Goal: Complete application form: Complete application form

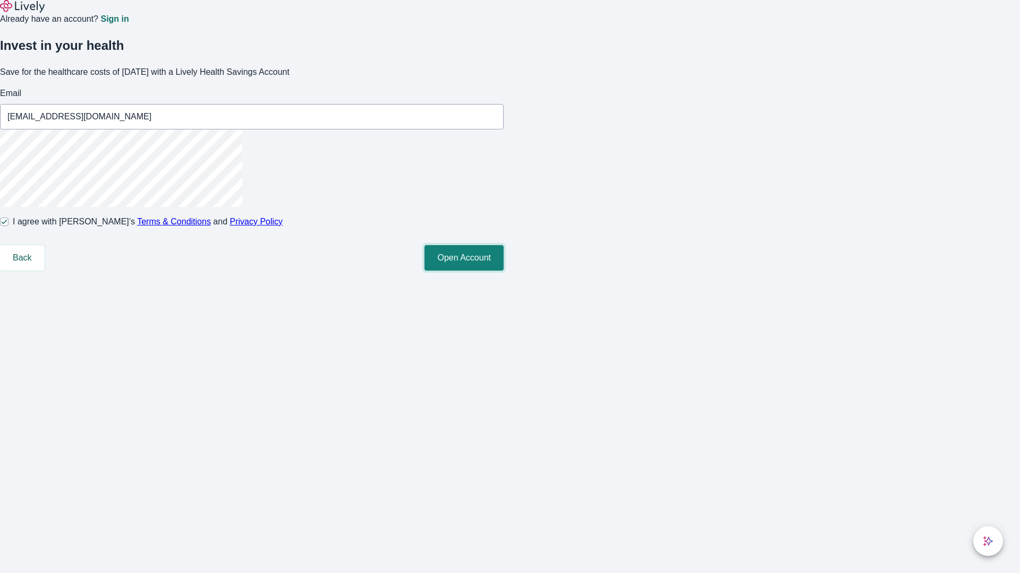
click at [503, 271] on button "Open Account" at bounding box center [463, 257] width 79 height 25
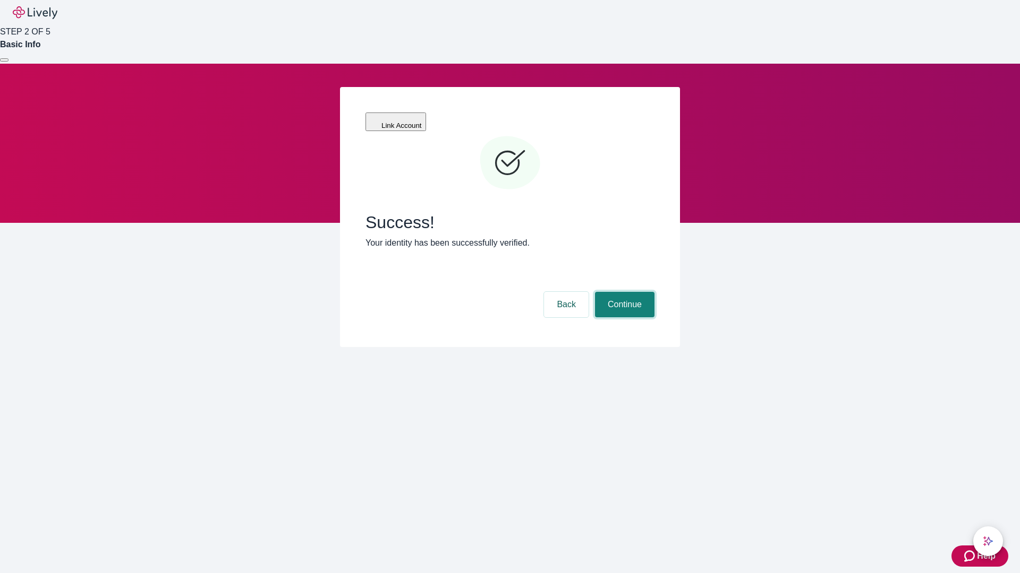
click at [623, 292] on button "Continue" at bounding box center [624, 304] width 59 height 25
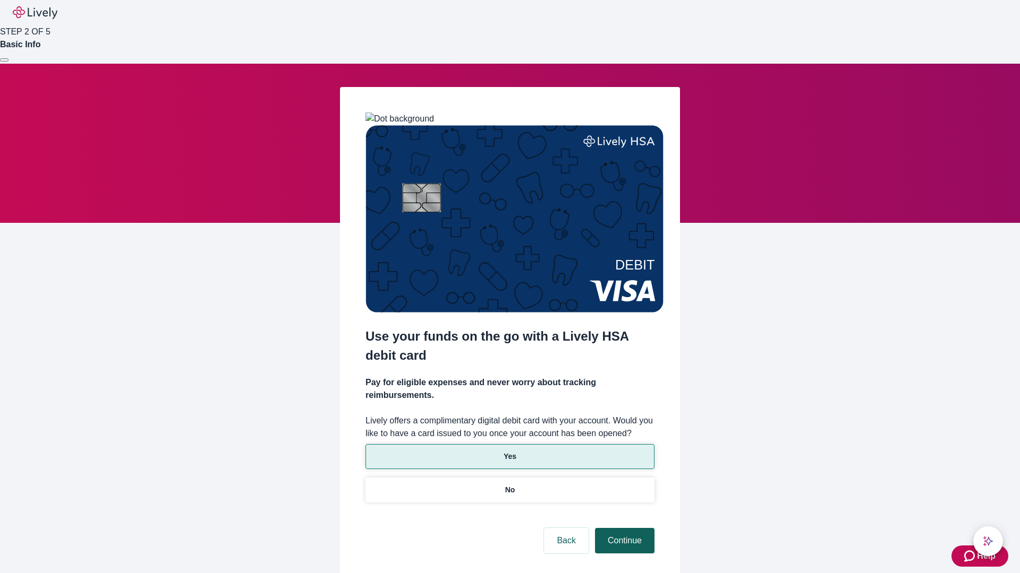
click at [509, 451] on p "Yes" at bounding box center [509, 456] width 13 height 11
click at [623, 528] on button "Continue" at bounding box center [624, 540] width 59 height 25
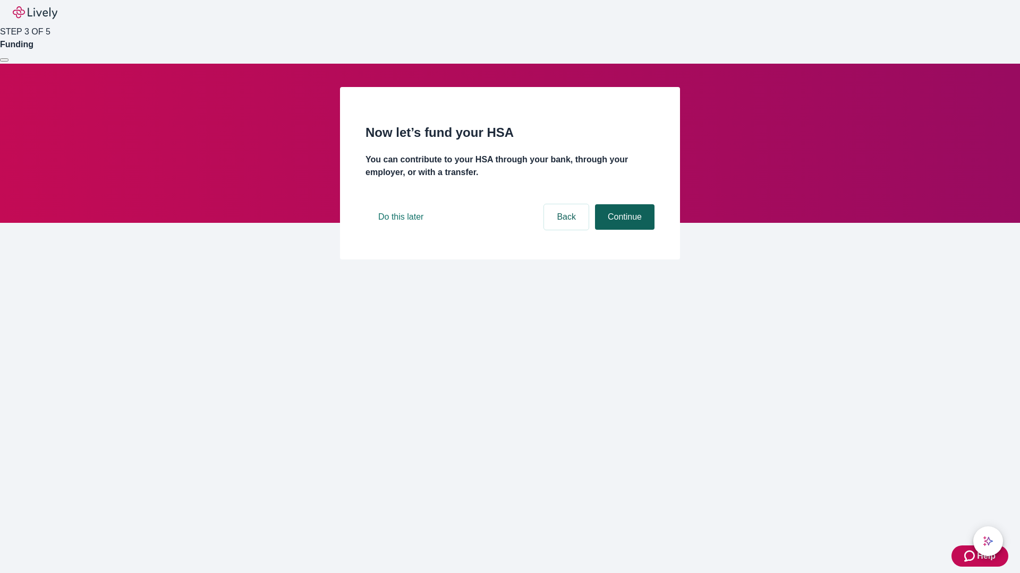
click at [623, 230] on button "Continue" at bounding box center [624, 216] width 59 height 25
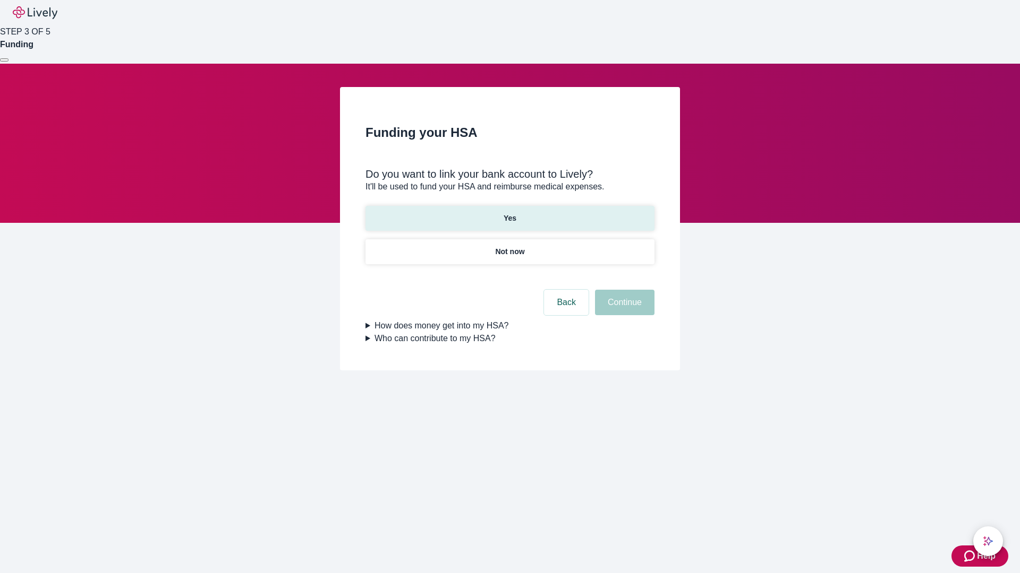
click at [509, 213] on p "Yes" at bounding box center [509, 218] width 13 height 11
click at [623, 290] on button "Continue" at bounding box center [624, 302] width 59 height 25
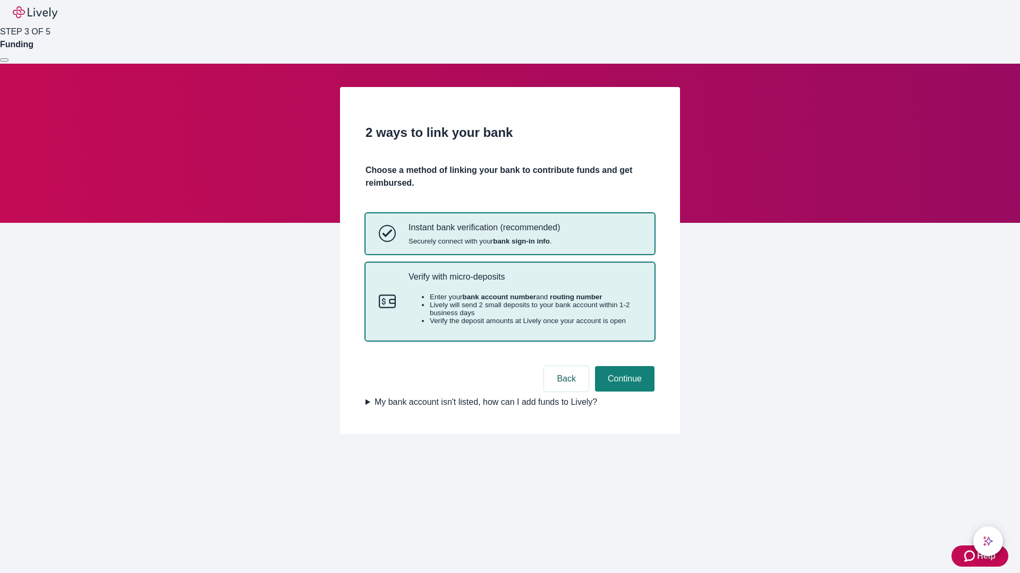
click at [524, 282] on p "Verify with micro-deposits" at bounding box center [524, 277] width 233 height 10
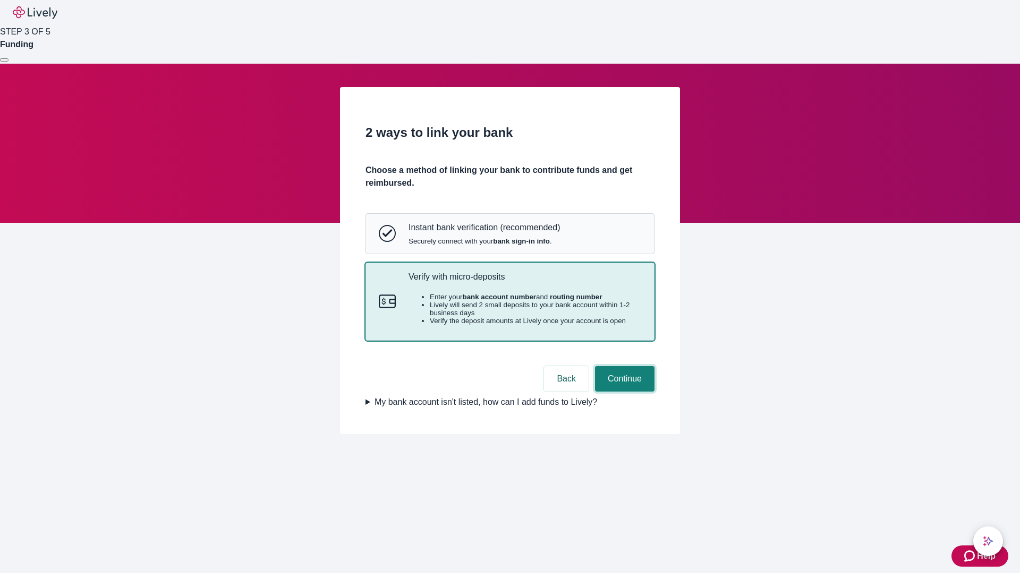
click at [623, 392] on button "Continue" at bounding box center [624, 378] width 59 height 25
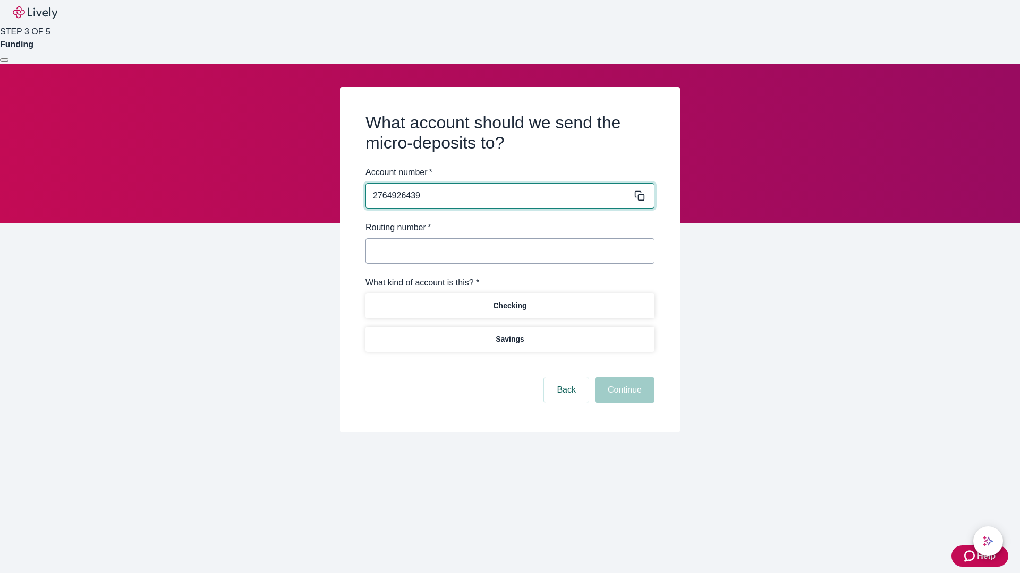
type input "2764926439"
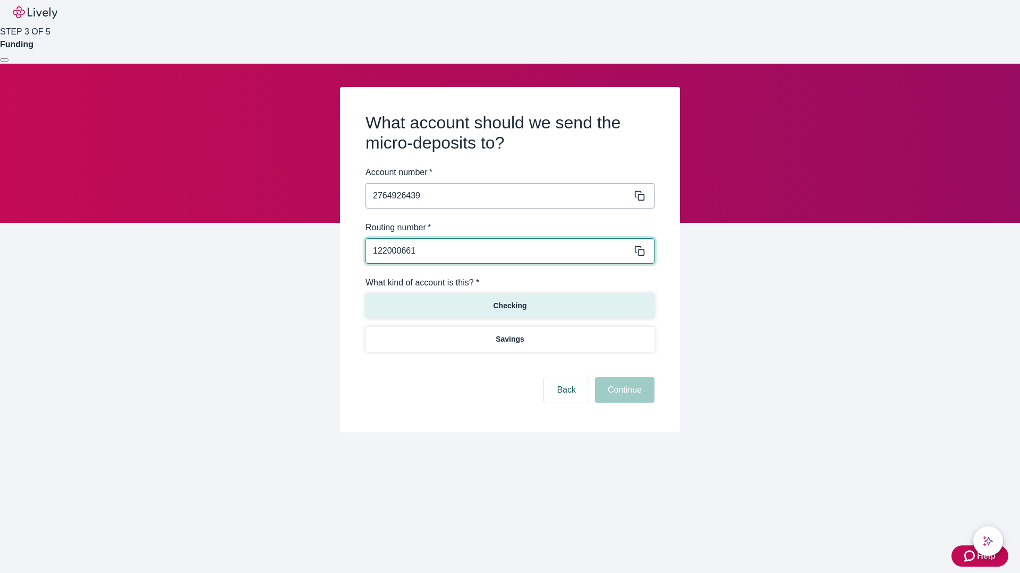
type input "122000661"
click at [509, 305] on p "Checking" at bounding box center [509, 306] width 33 height 11
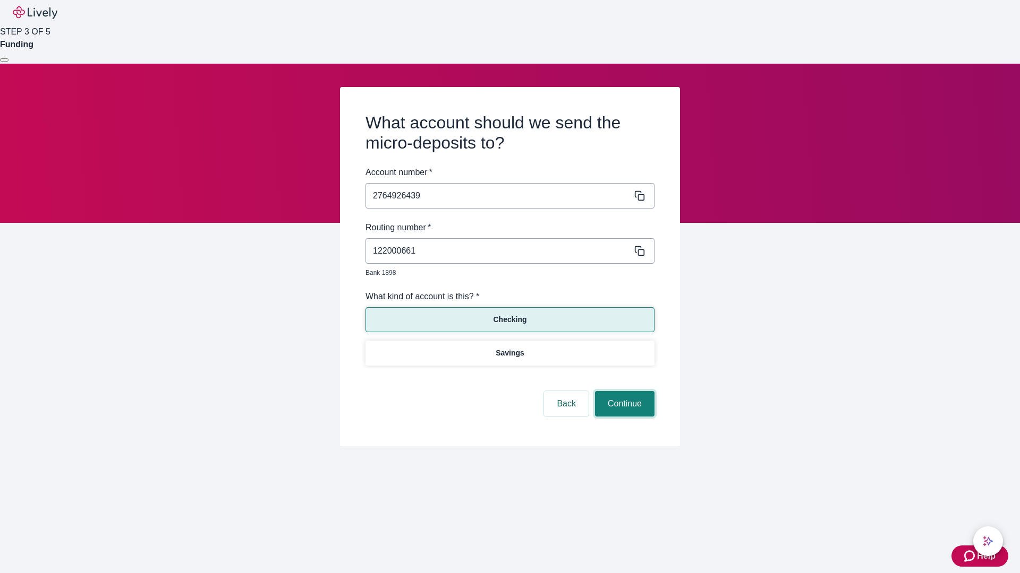
click at [623, 392] on button "Continue" at bounding box center [624, 403] width 59 height 25
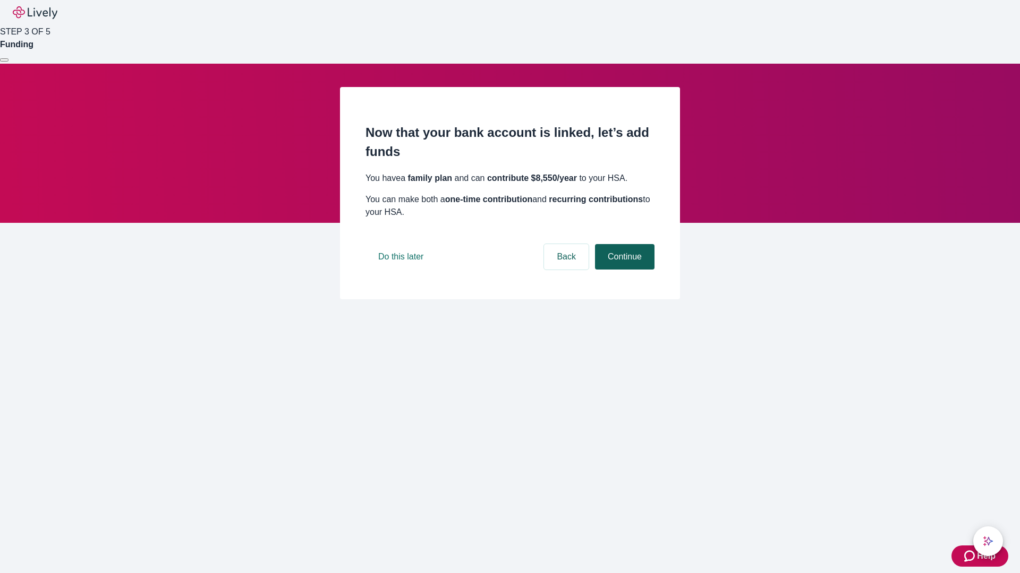
click at [623, 270] on button "Continue" at bounding box center [624, 256] width 59 height 25
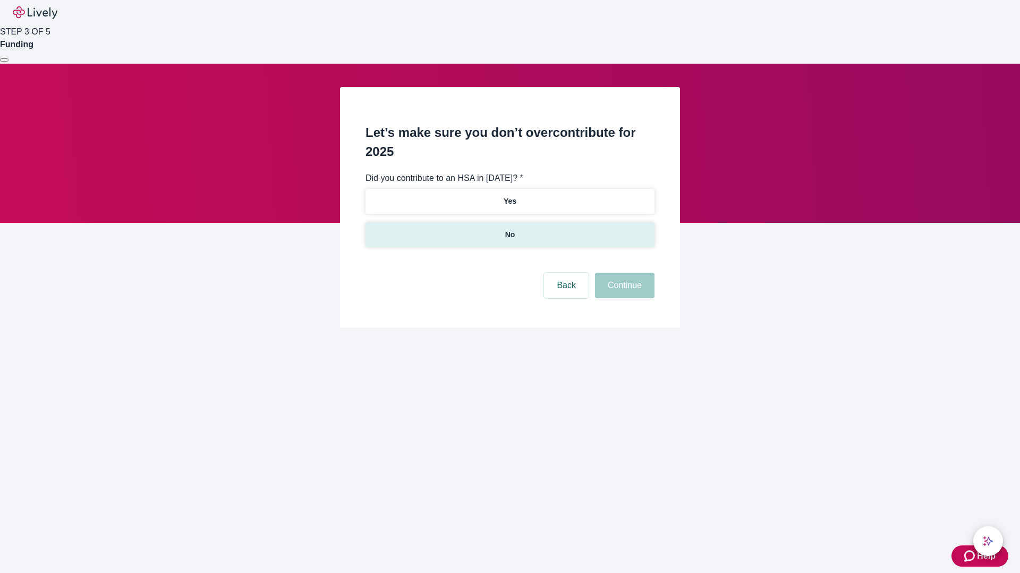
click at [509, 229] on p "No" at bounding box center [510, 234] width 10 height 11
click at [623, 273] on button "Continue" at bounding box center [624, 285] width 59 height 25
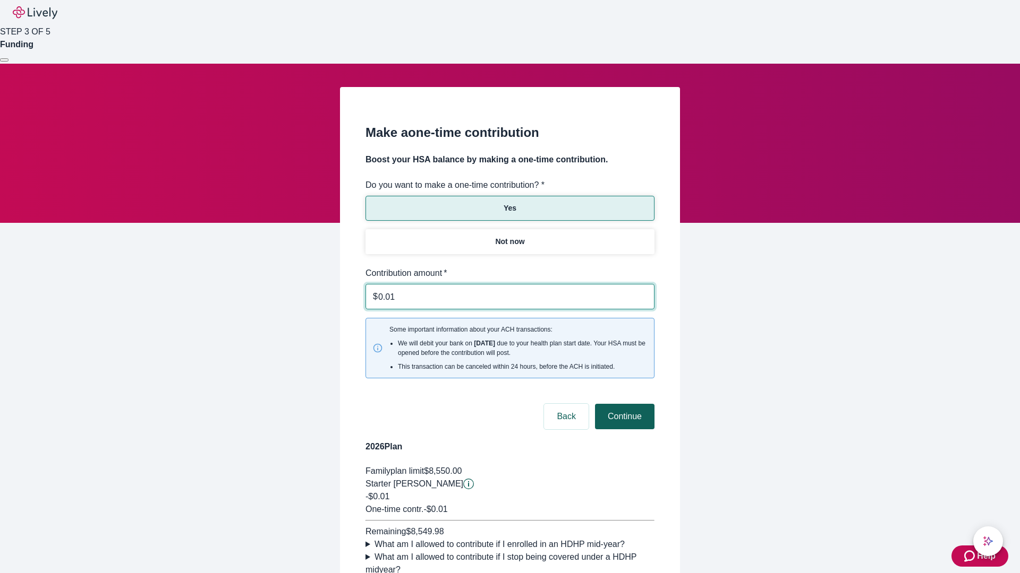
type input "0.01"
click at [623, 404] on button "Continue" at bounding box center [624, 416] width 59 height 25
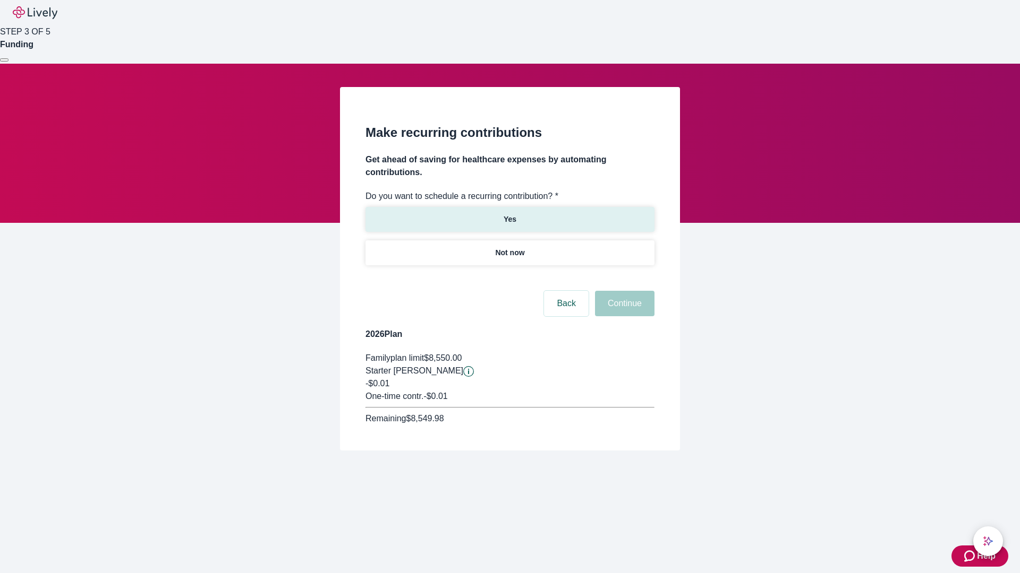
click at [509, 214] on p "Yes" at bounding box center [509, 219] width 13 height 11
click at [509, 278] on body "Help STEP 3 OF 5 Funding Make recurring contributions Get ahead of saving for h…" at bounding box center [510, 251] width 1020 height 502
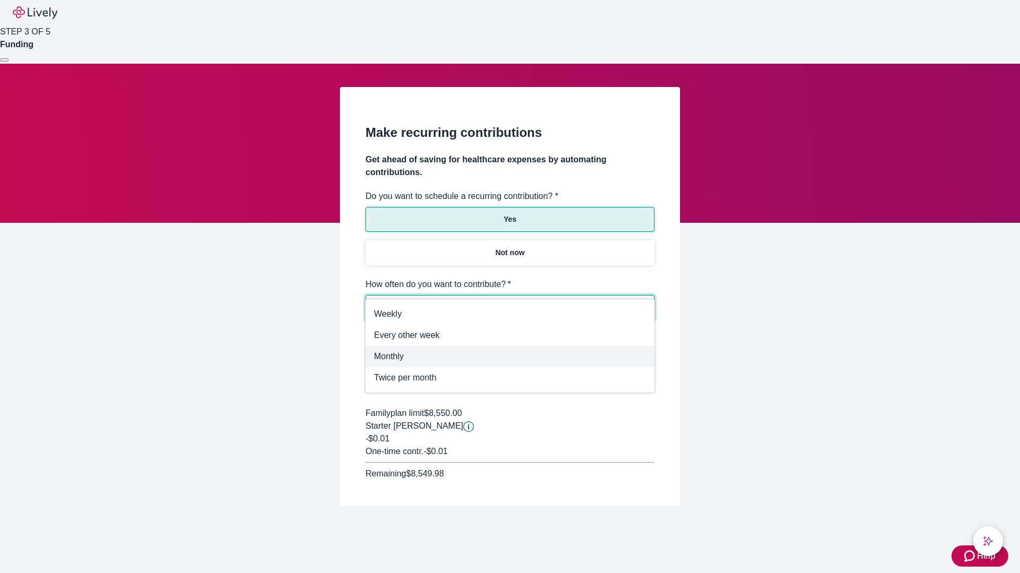
click at [510, 357] on span "Monthly" at bounding box center [510, 356] width 272 height 13
type input "Monthly"
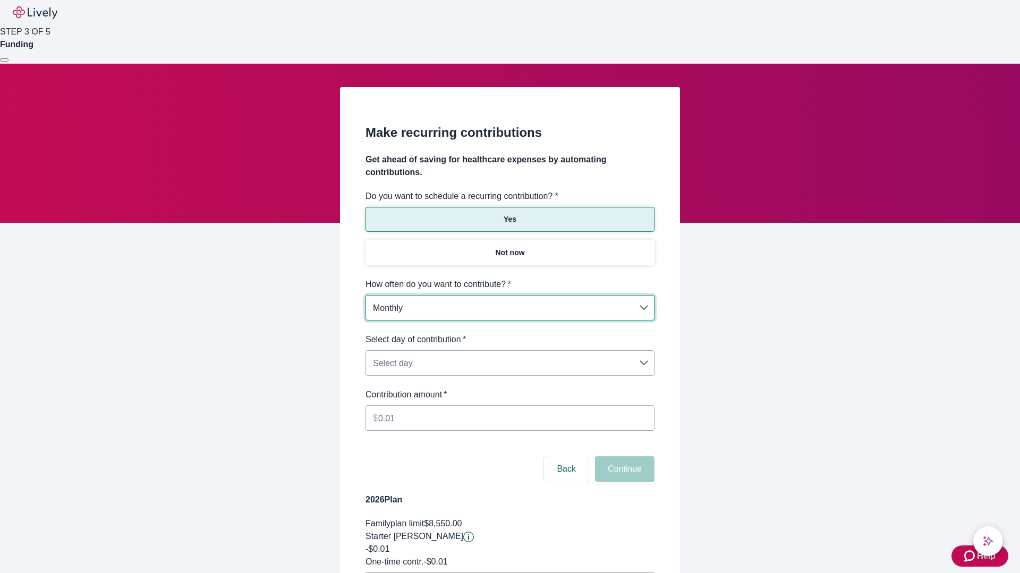
click at [509, 333] on body "Help STEP 3 OF 5 Funding Make recurring contributions Get ahead of saving for h…" at bounding box center [510, 333] width 1020 height 667
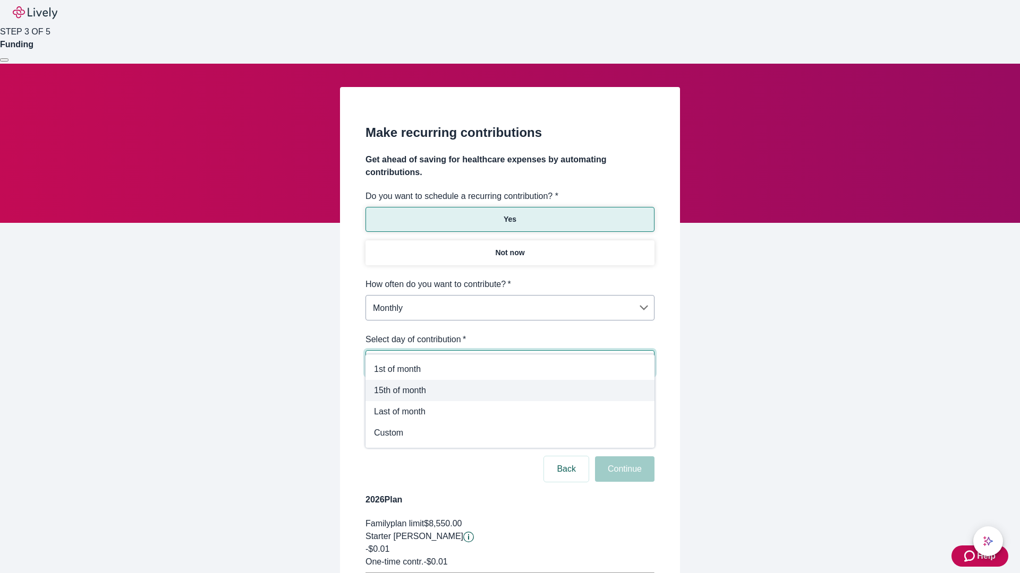
click at [510, 391] on span "15th of month" at bounding box center [510, 390] width 272 height 13
type input "Monthly15th"
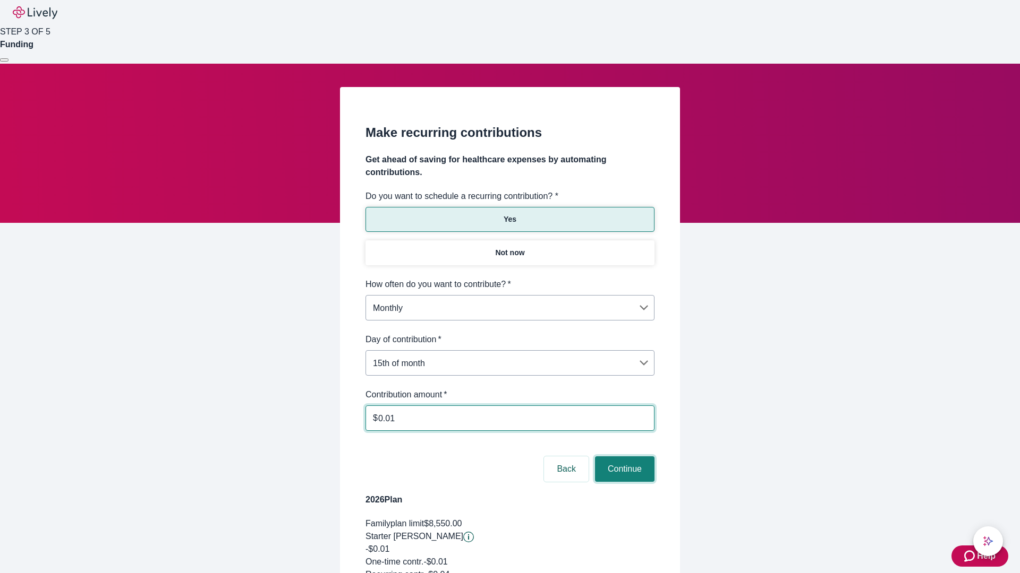
click at [623, 457] on button "Continue" at bounding box center [624, 469] width 59 height 25
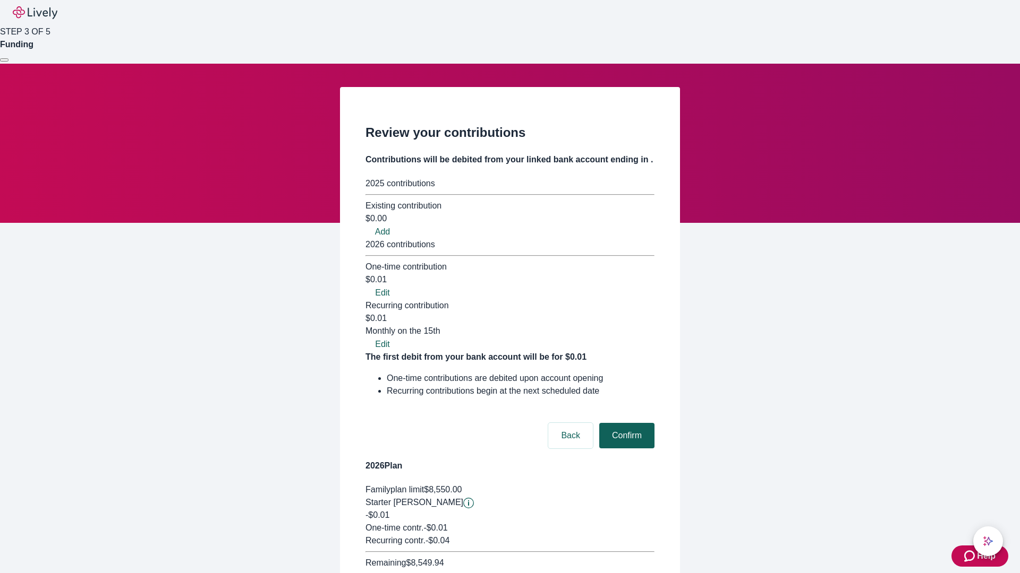
click at [625, 423] on button "Confirm" at bounding box center [626, 435] width 55 height 25
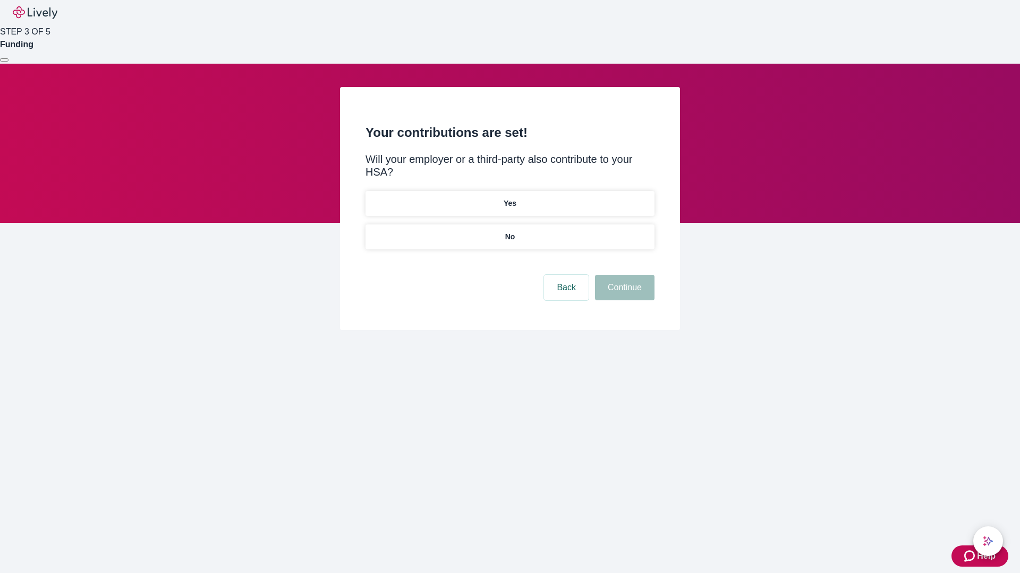
click at [509, 198] on p "Yes" at bounding box center [509, 203] width 13 height 11
click at [623, 275] on button "Continue" at bounding box center [624, 287] width 59 height 25
